Goal: Obtain resource: Download file/media

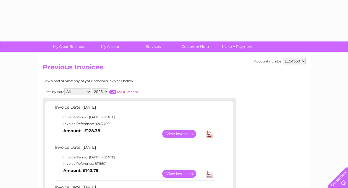
click at [210, 170] on link "Download" at bounding box center [209, 174] width 7 height 8
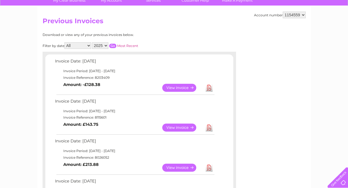
drag, startPoint x: 261, startPoint y: 86, endPoint x: 257, endPoint y: 88, distance: 4.3
click at [261, 86] on div at bounding box center [272, 66] width 33 height 66
click at [182, 19] on h2 "Previous Invoices" at bounding box center [174, 22] width 263 height 10
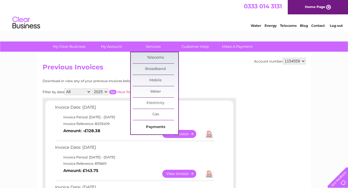
click at [160, 125] on link "Payments" at bounding box center [156, 127] width 46 height 11
